Goal: Navigation & Orientation: Find specific page/section

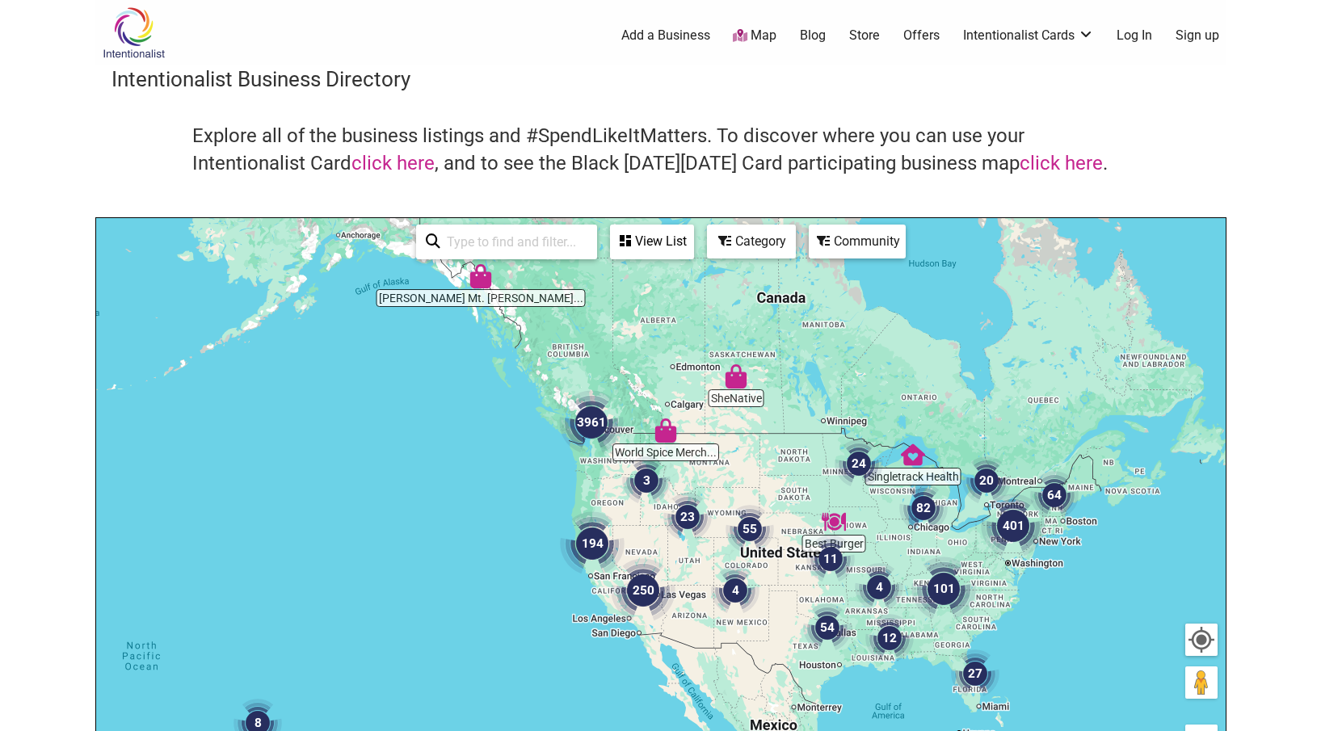
click at [743, 236] on div "Category" at bounding box center [752, 241] width 86 height 31
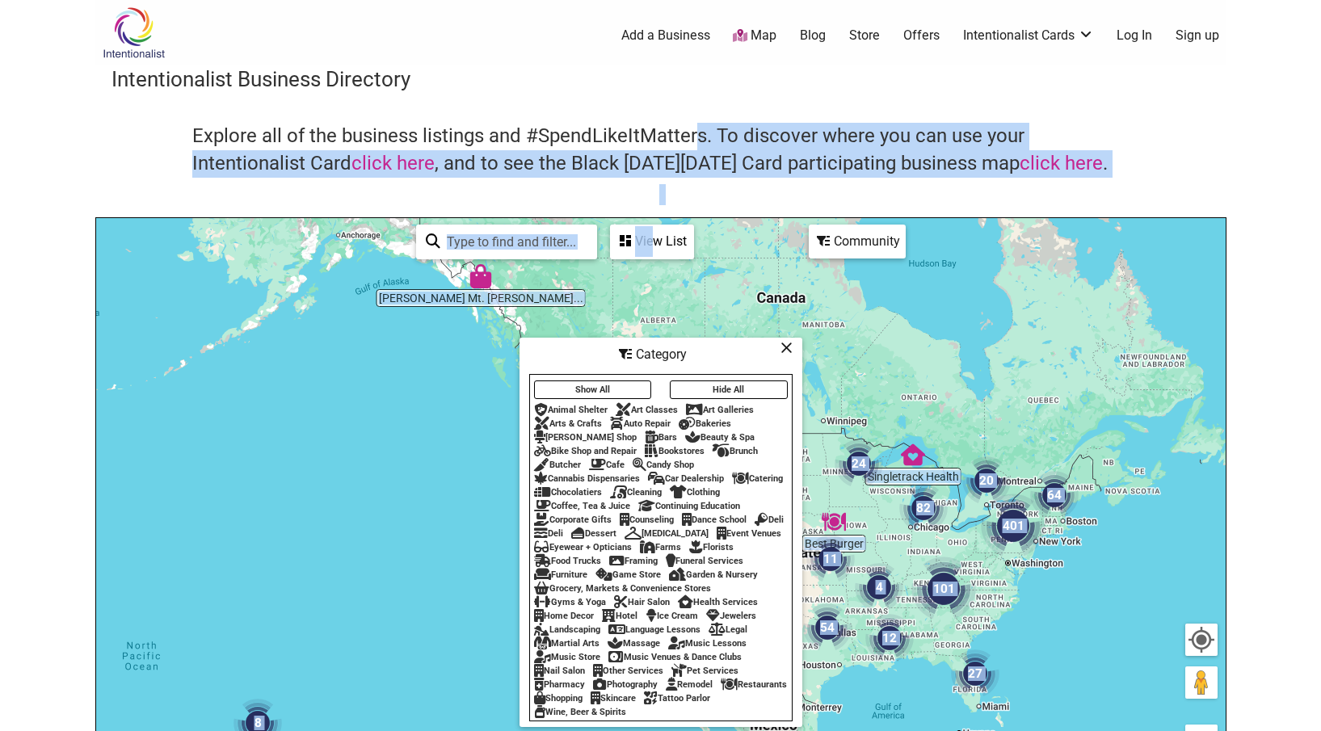
drag, startPoint x: 656, startPoint y: 238, endPoint x: 701, endPoint y: 133, distance: 114.8
click at [701, 133] on div "Intentionalist Business Directory Explore all of the business listings and #Spe…" at bounding box center [660, 456] width 1131 height 783
click at [755, 174] on h4 "Explore all of the business listings and #SpendLikeItMatters. To discover where…" at bounding box center [661, 150] width 938 height 54
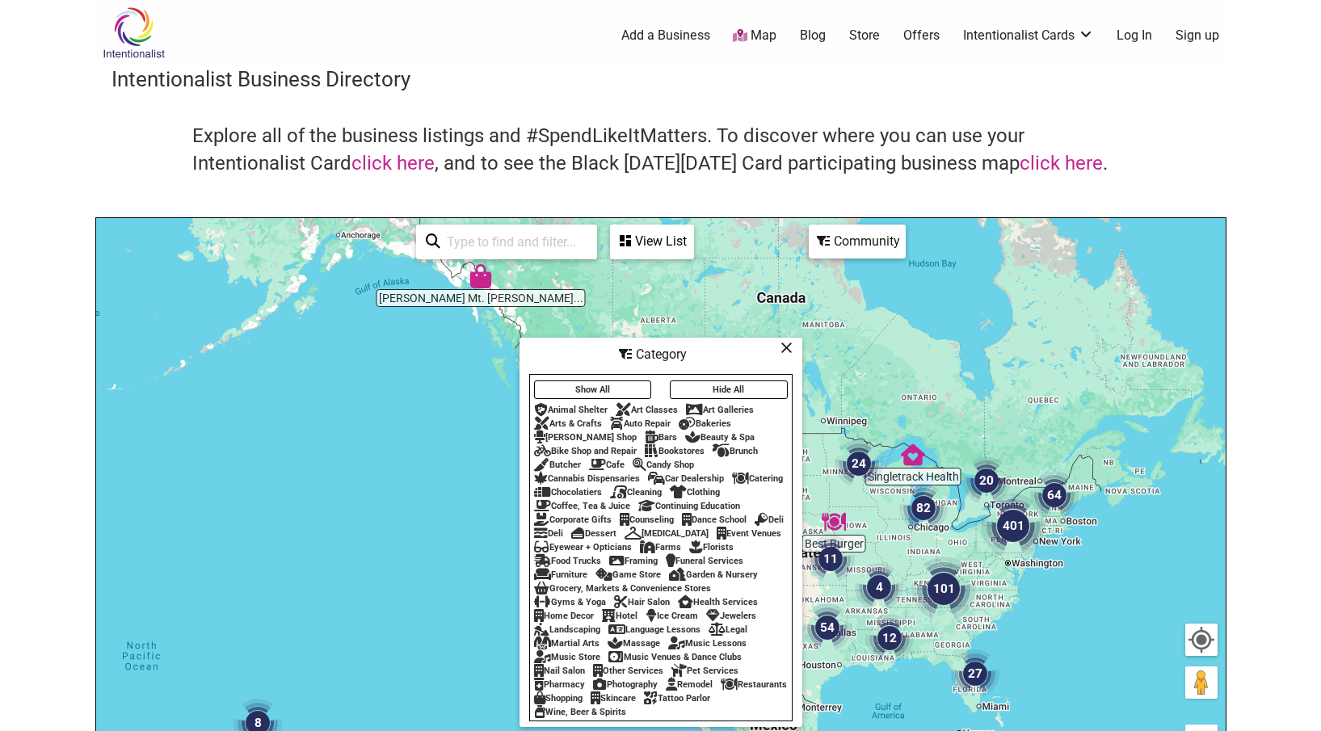
click at [840, 233] on div "Community" at bounding box center [858, 241] width 94 height 31
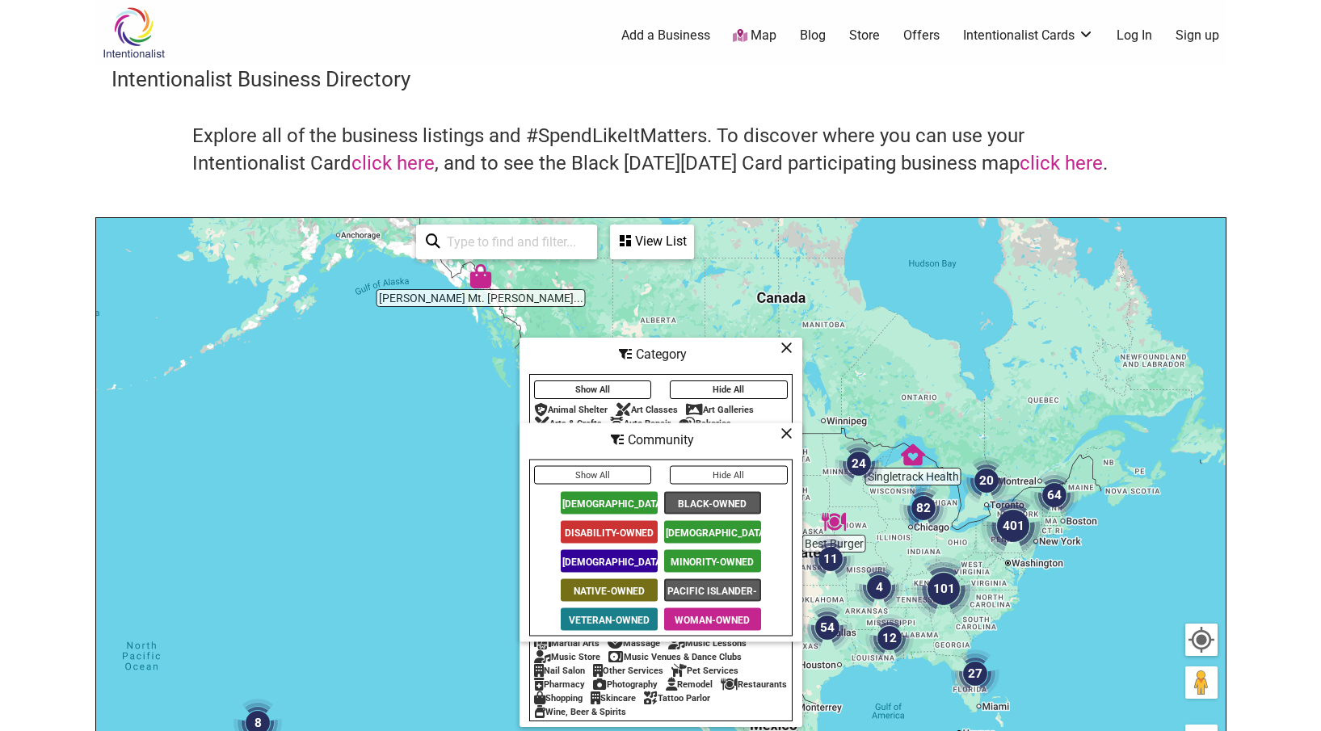
click at [626, 530] on span "Disability-Owned" at bounding box center [609, 532] width 97 height 23
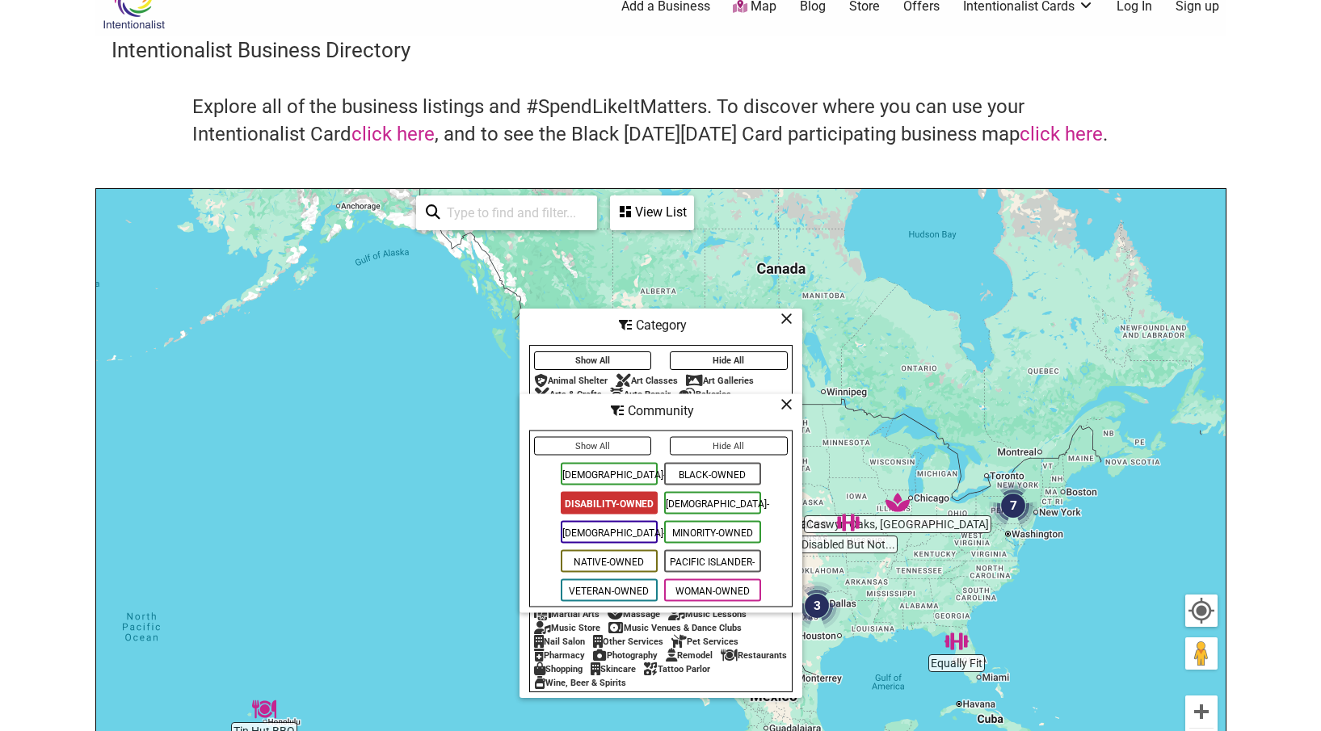
scroll to position [36, 0]
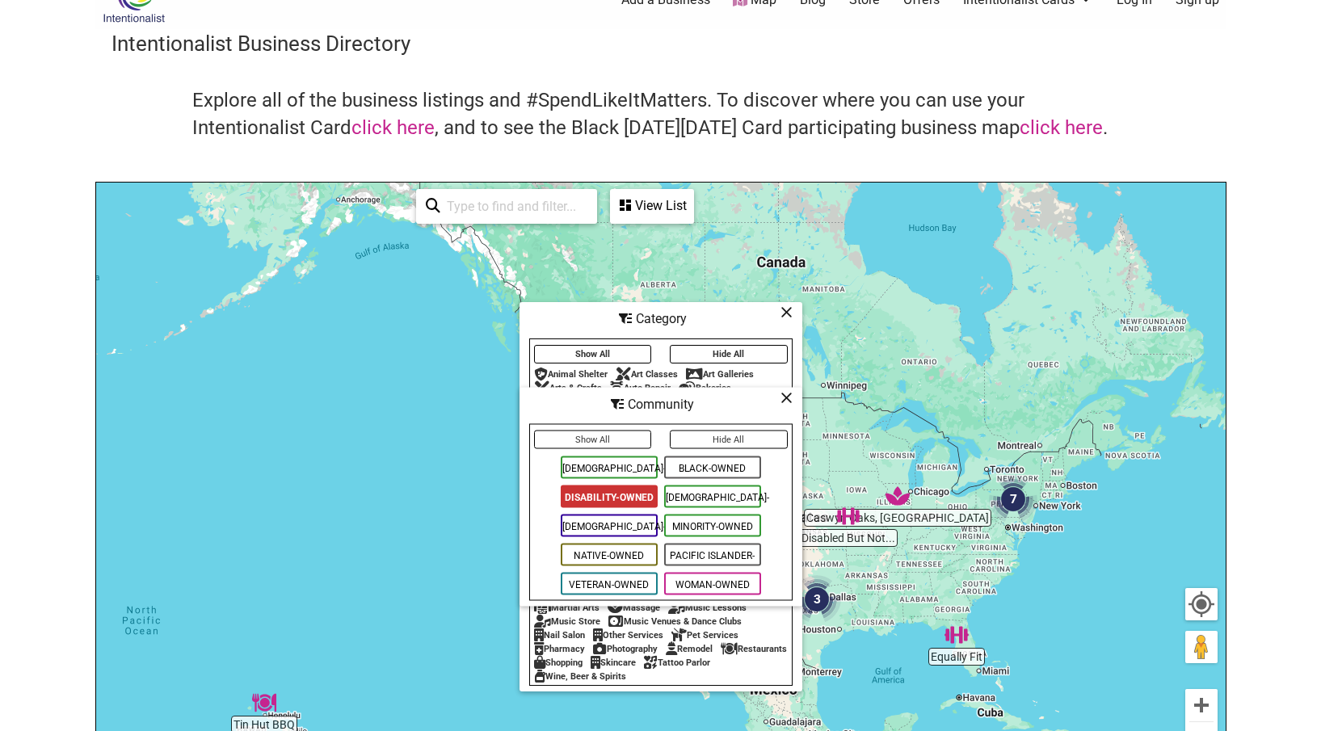
click at [786, 398] on icon at bounding box center [787, 398] width 12 height 1
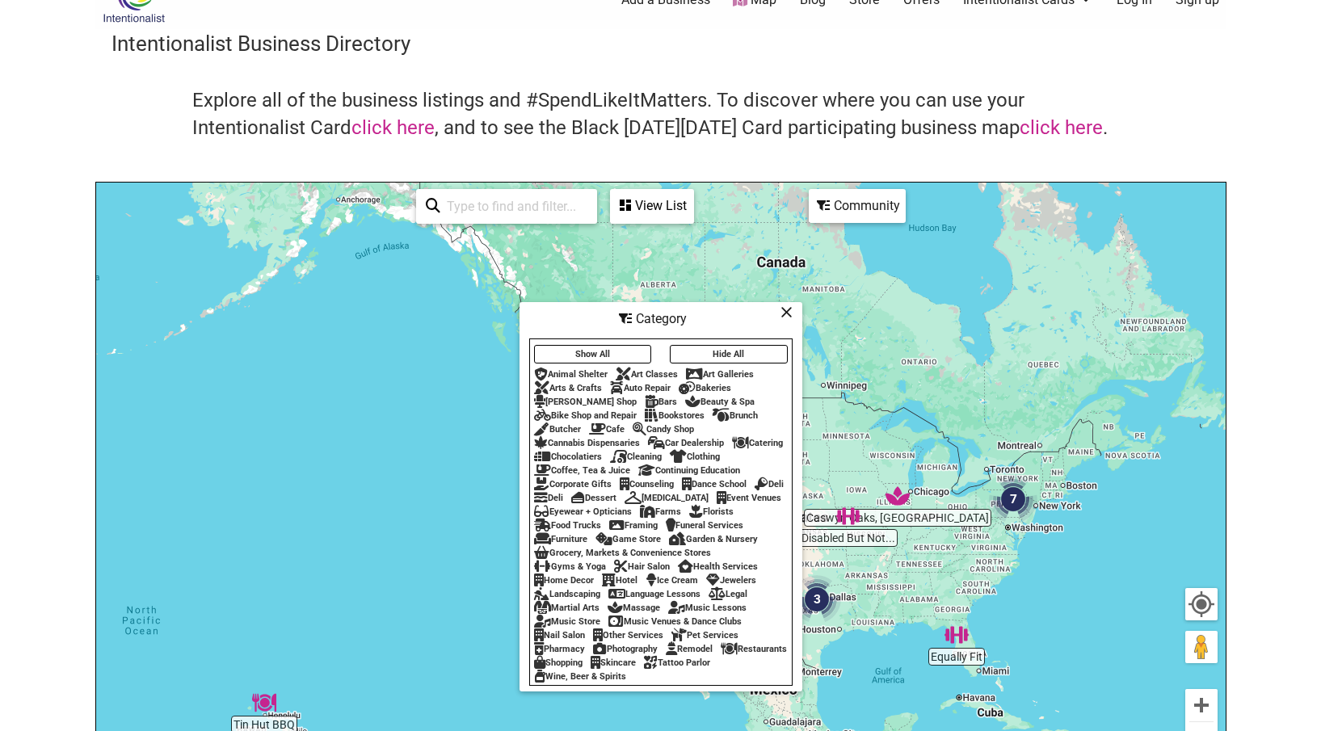
click at [782, 312] on icon at bounding box center [787, 312] width 12 height 1
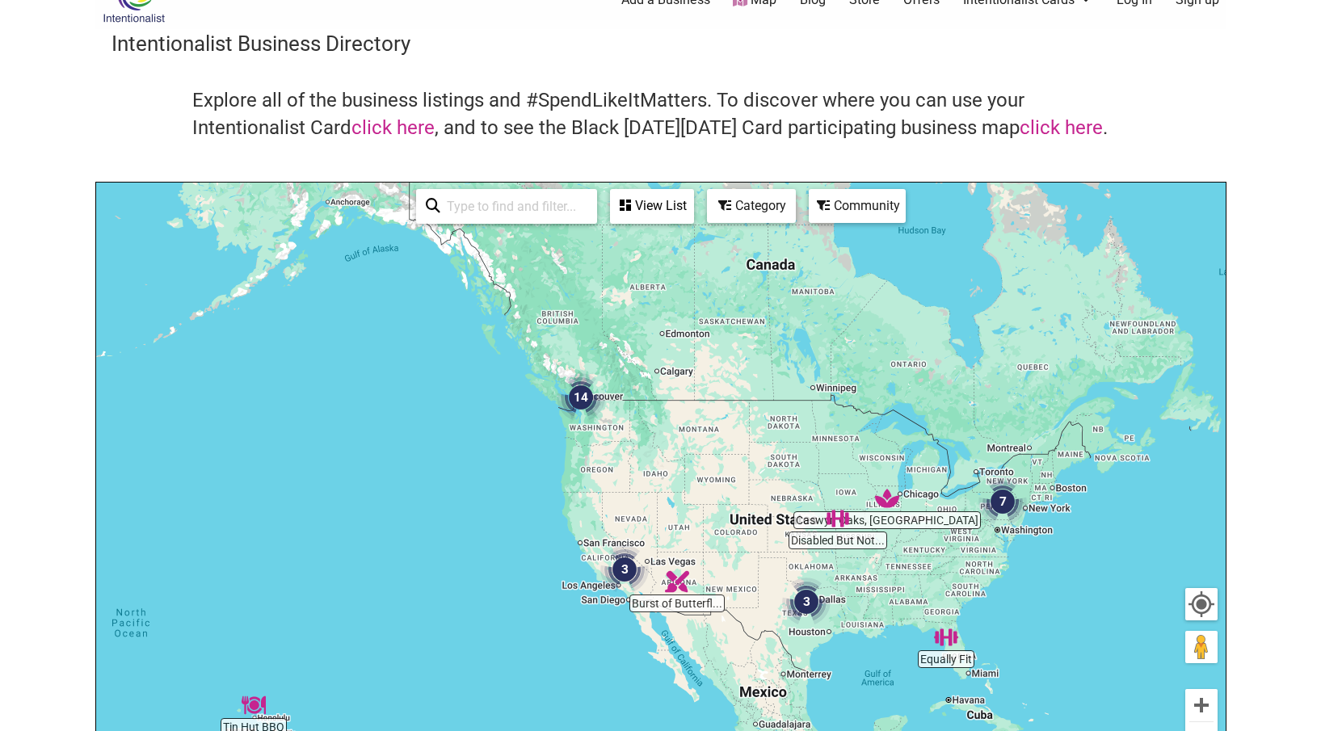
drag, startPoint x: 1083, startPoint y: 489, endPoint x: 1001, endPoint y: 511, distance: 84.5
click at [1001, 511] on div "To navigate, press the arrow keys." at bounding box center [661, 497] width 1130 height 629
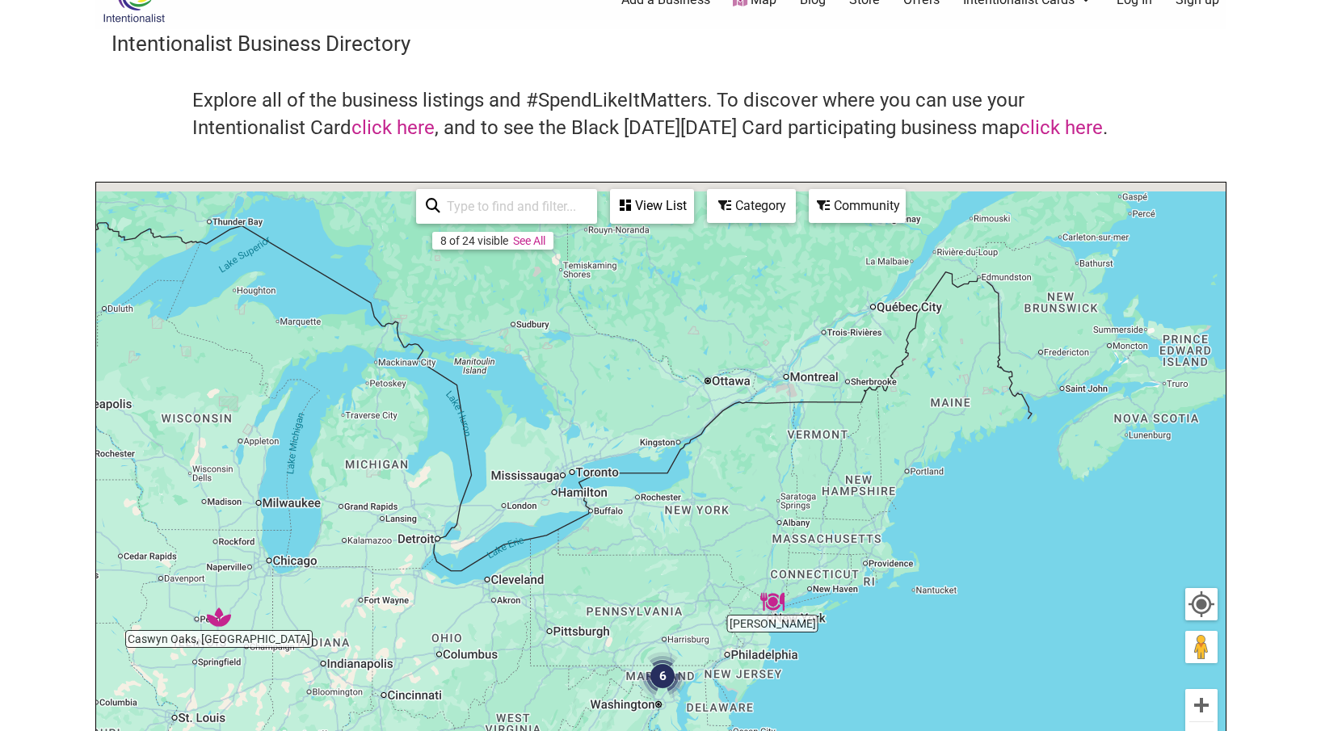
drag, startPoint x: 891, startPoint y: 509, endPoint x: 872, endPoint y: 565, distance: 59.0
click at [872, 565] on div "To navigate, press the arrow keys." at bounding box center [661, 497] width 1130 height 629
